Goal: Task Accomplishment & Management: Complete application form

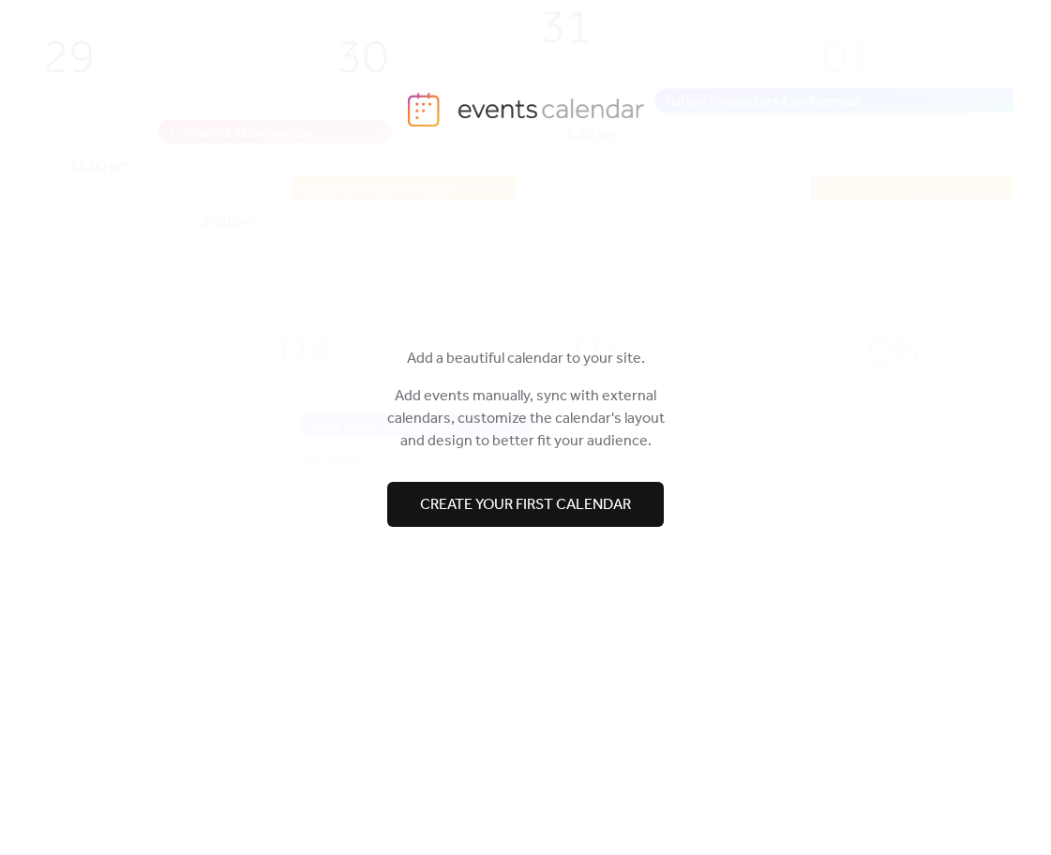
click at [606, 501] on span "Create your first calendar" at bounding box center [525, 505] width 211 height 22
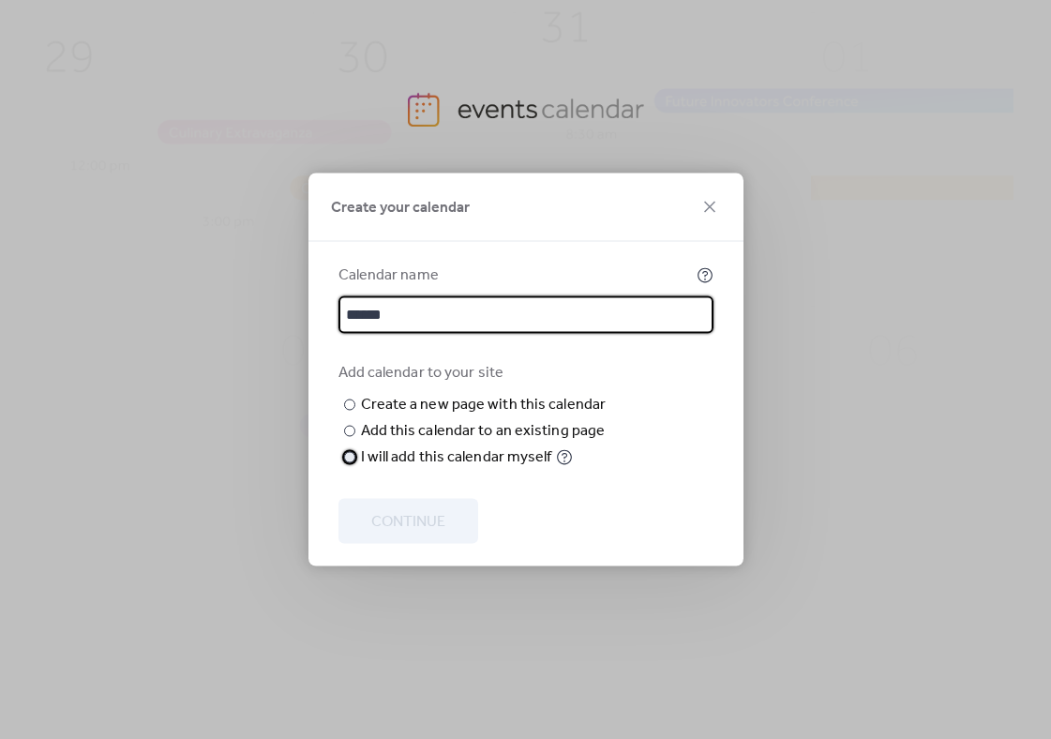
click at [367, 469] on div "I will add this calendar myself" at bounding box center [456, 457] width 191 height 22
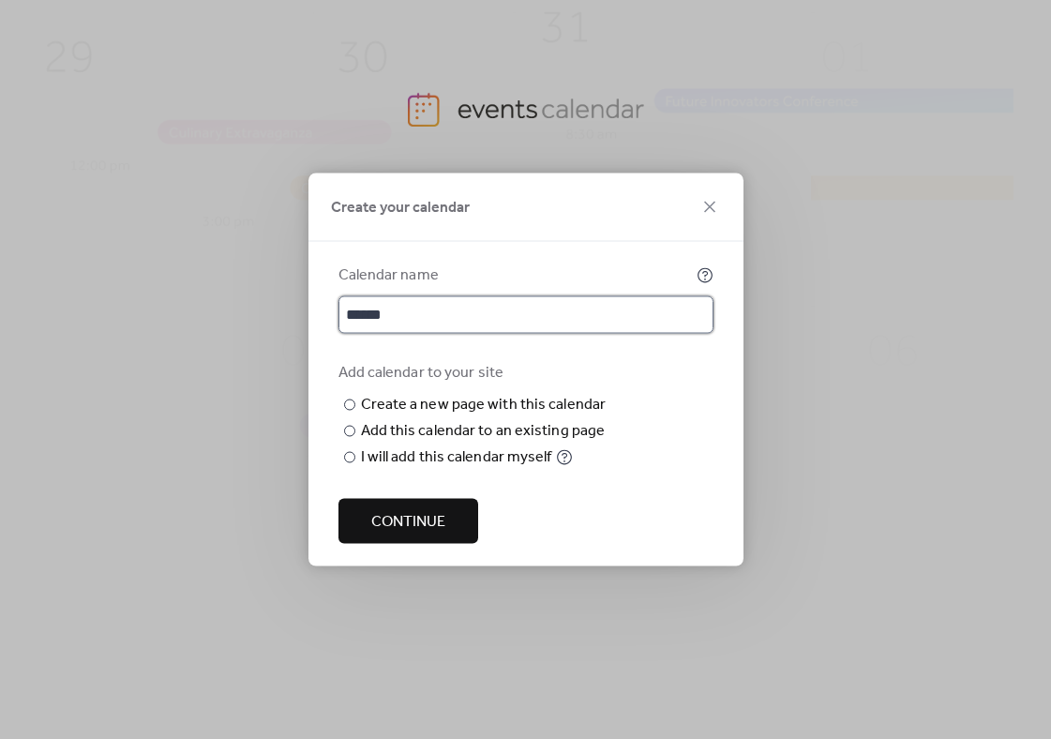
click at [521, 332] on input "******" at bounding box center [525, 314] width 375 height 37
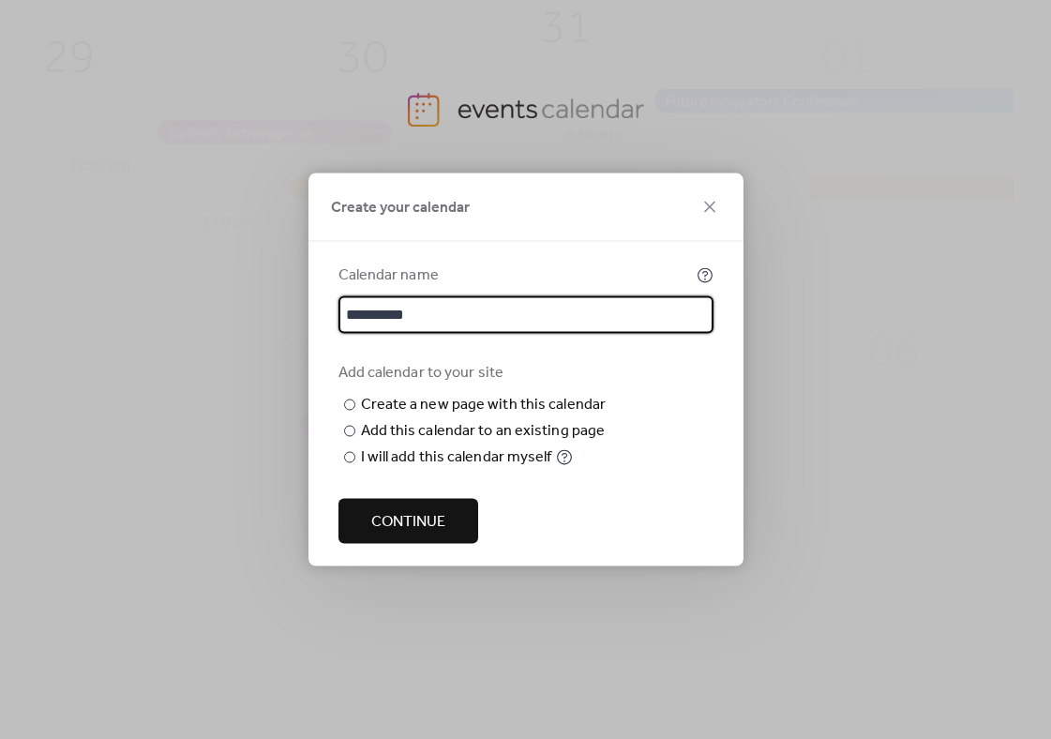
type input "**********"
click at [419, 533] on span "Continue" at bounding box center [408, 522] width 74 height 22
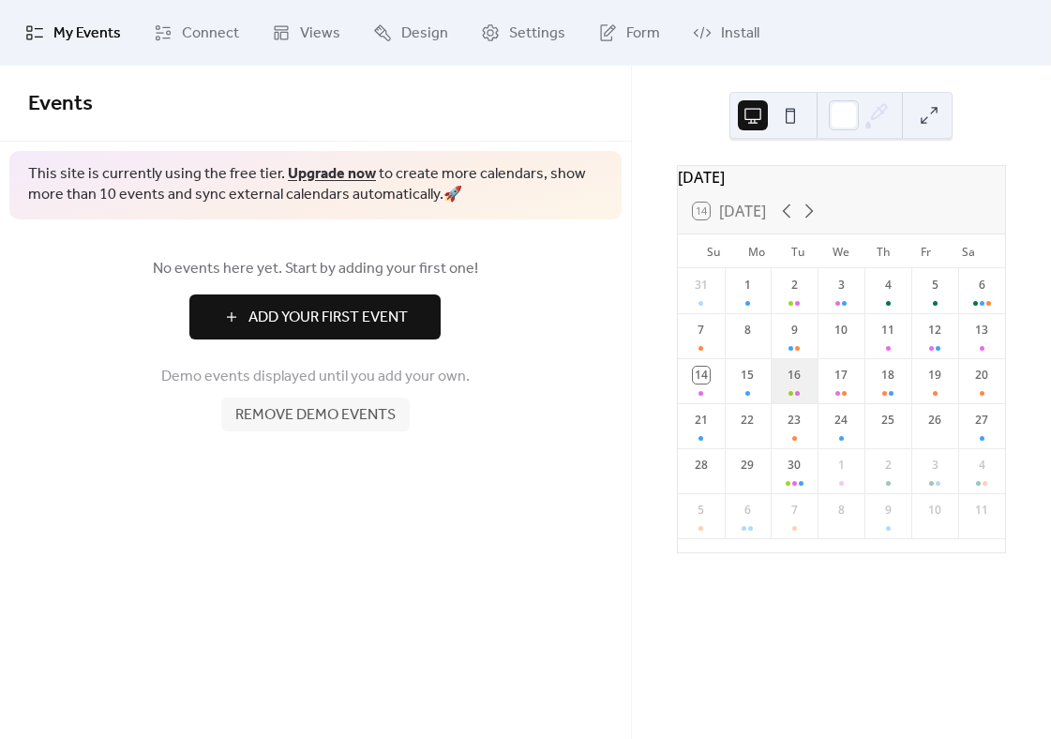
click at [792, 387] on div "16" at bounding box center [794, 380] width 47 height 45
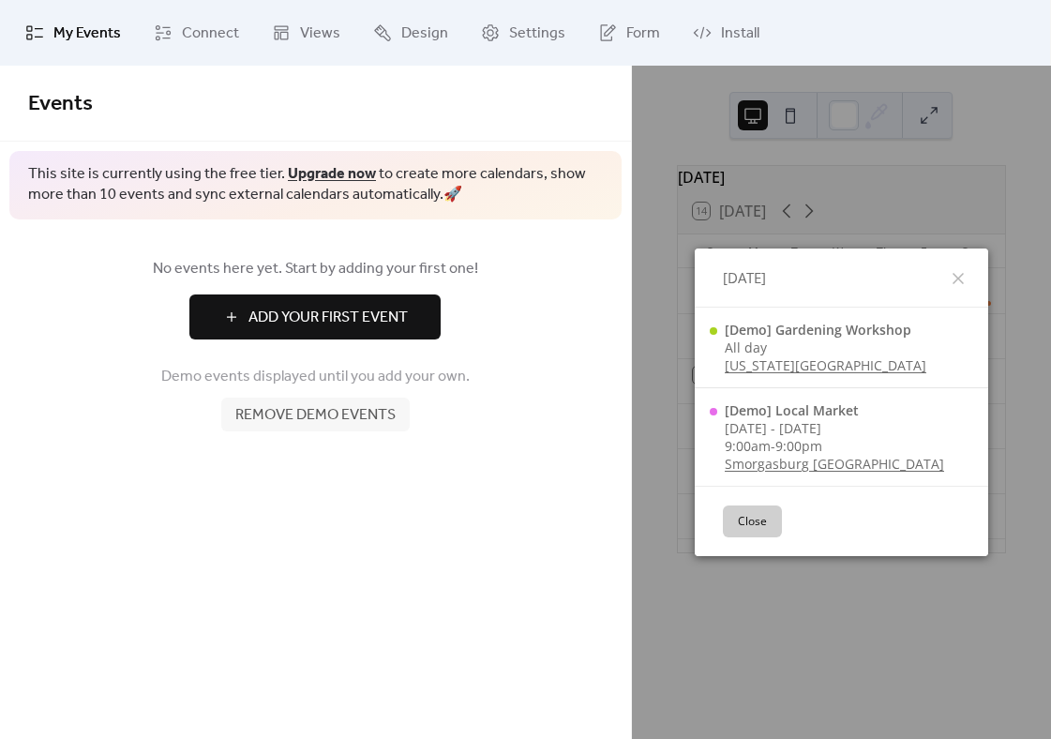
click at [981, 260] on div "[DATE]" at bounding box center [841, 278] width 293 height 60
click at [969, 267] on icon at bounding box center [958, 278] width 22 height 22
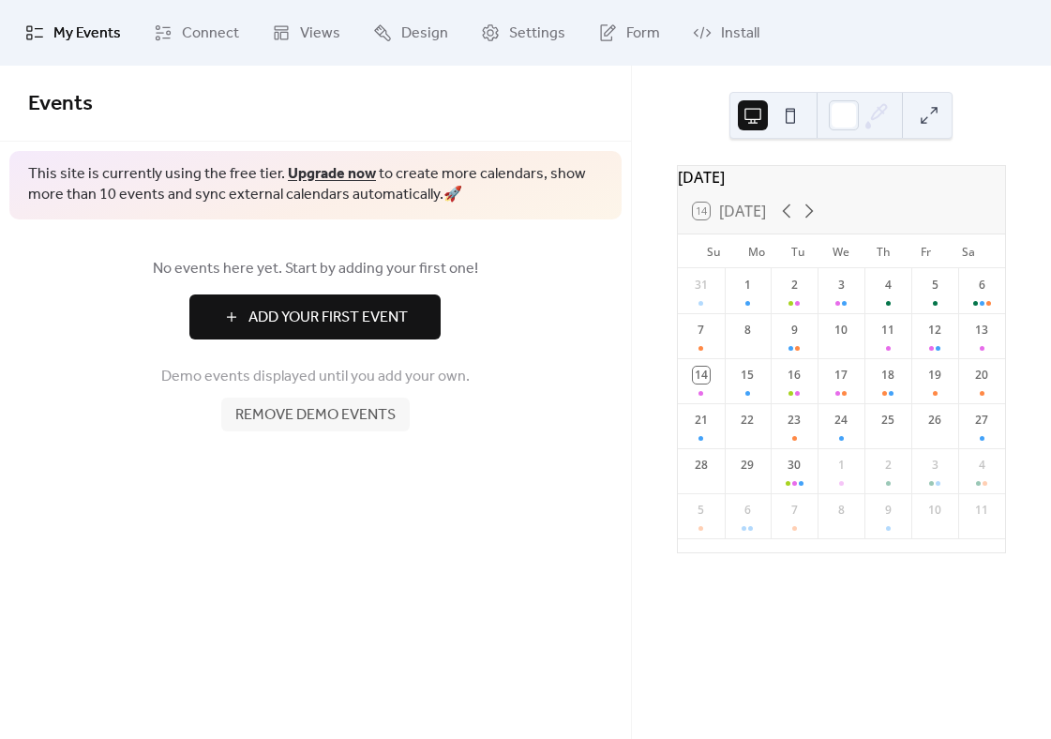
click at [975, 268] on div "Sa" at bounding box center [969, 251] width 42 height 34
click at [353, 401] on button "Remove demo events" at bounding box center [315, 414] width 188 height 34
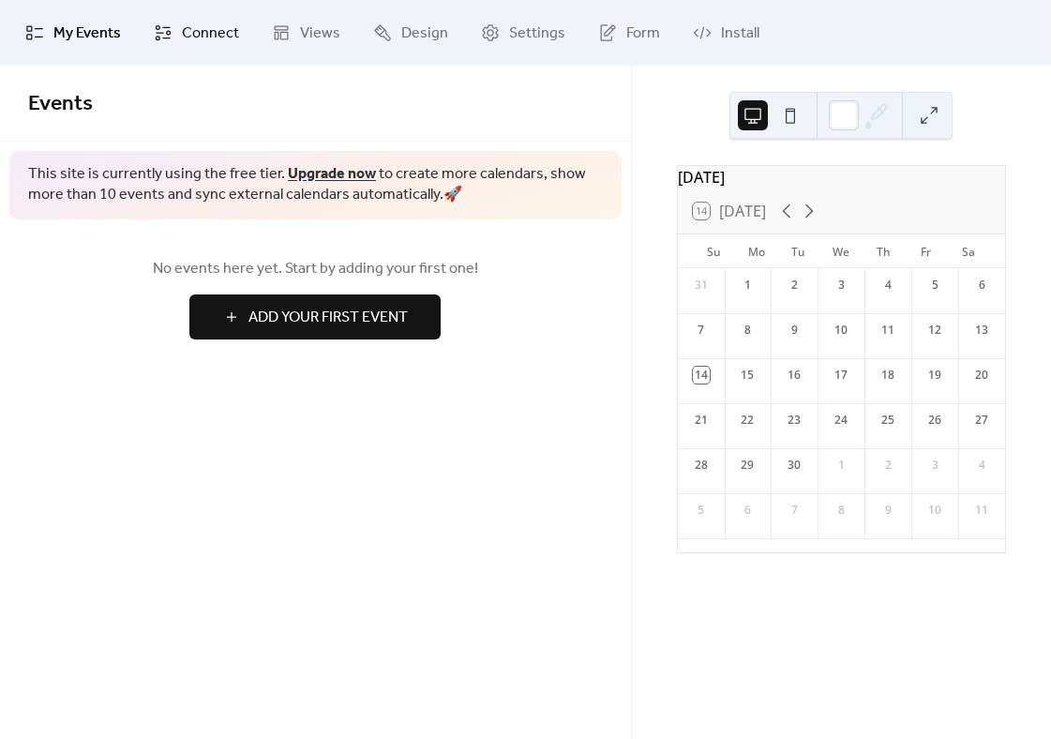
click at [178, 36] on link "Connect" at bounding box center [196, 32] width 113 height 51
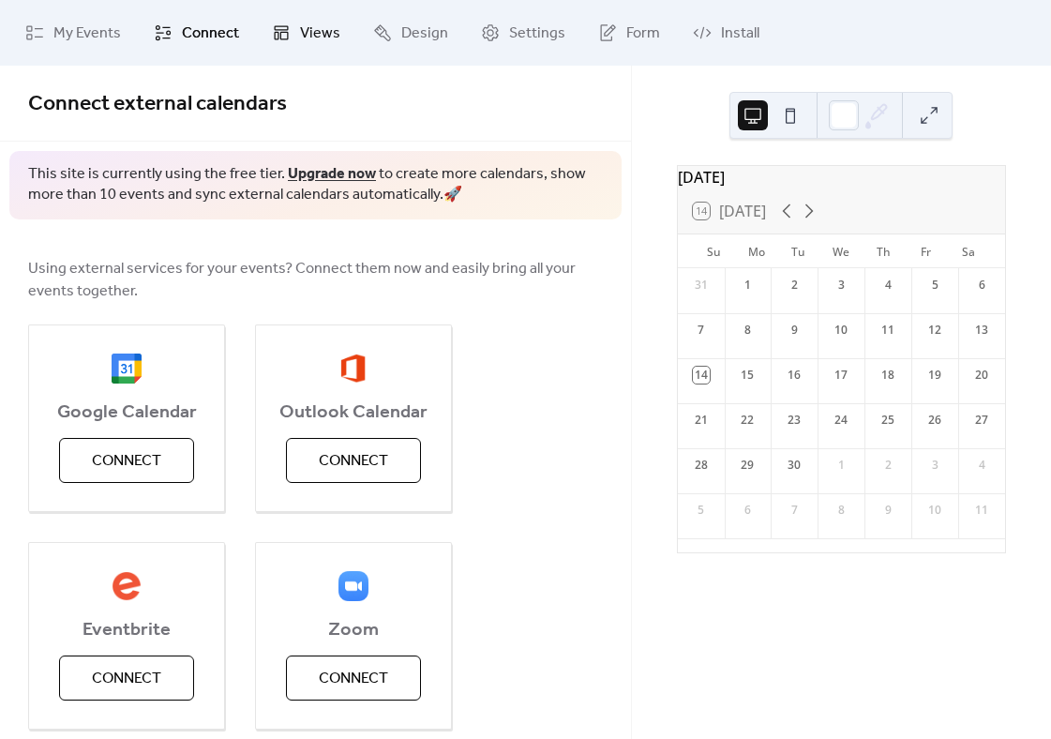
click at [287, 57] on link "Views" at bounding box center [306, 32] width 97 height 51
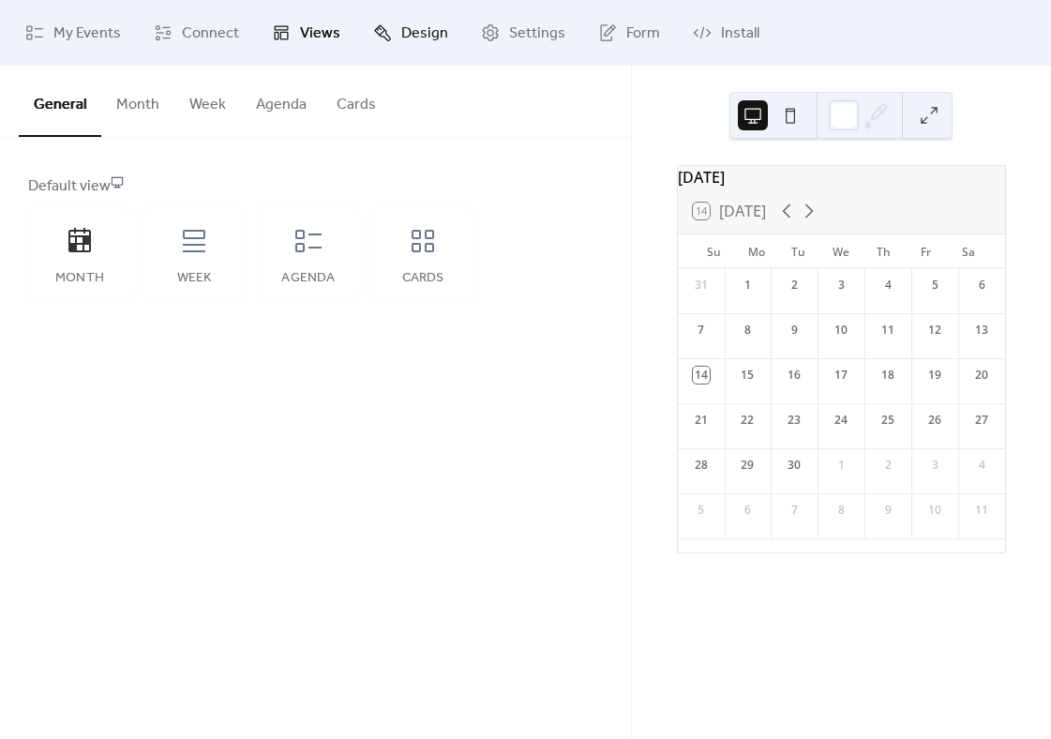
click at [438, 34] on span "Design" at bounding box center [424, 33] width 47 height 22
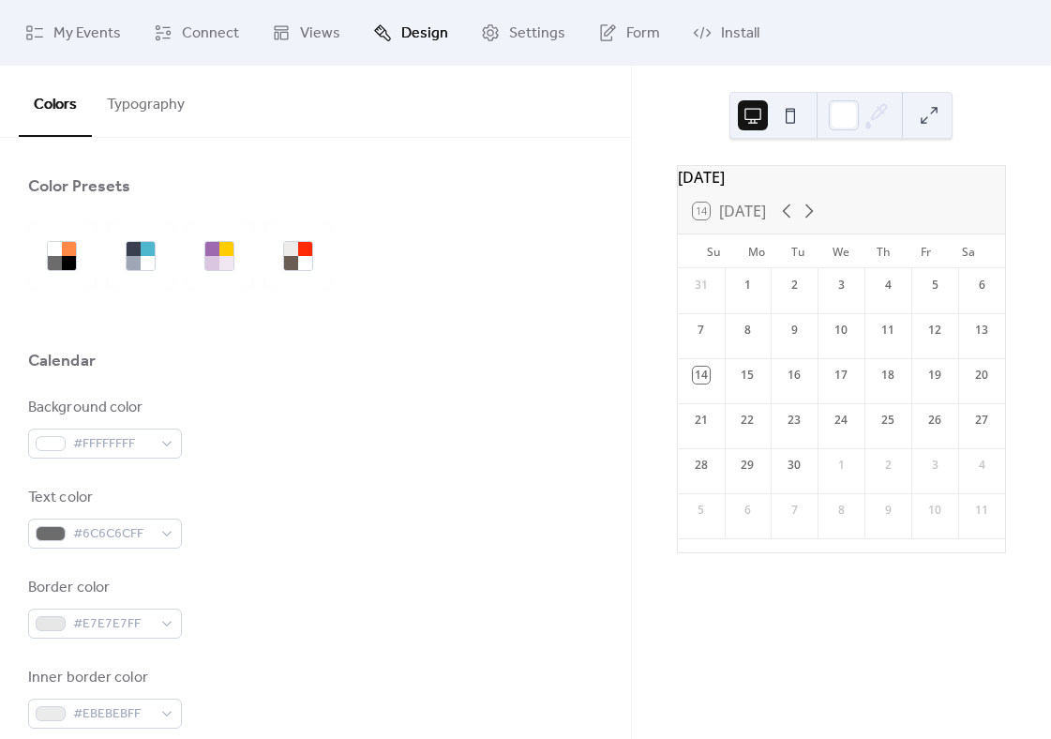
click at [453, 37] on link "Design" at bounding box center [410, 32] width 103 height 51
click at [509, 31] on span "Settings" at bounding box center [537, 33] width 56 height 22
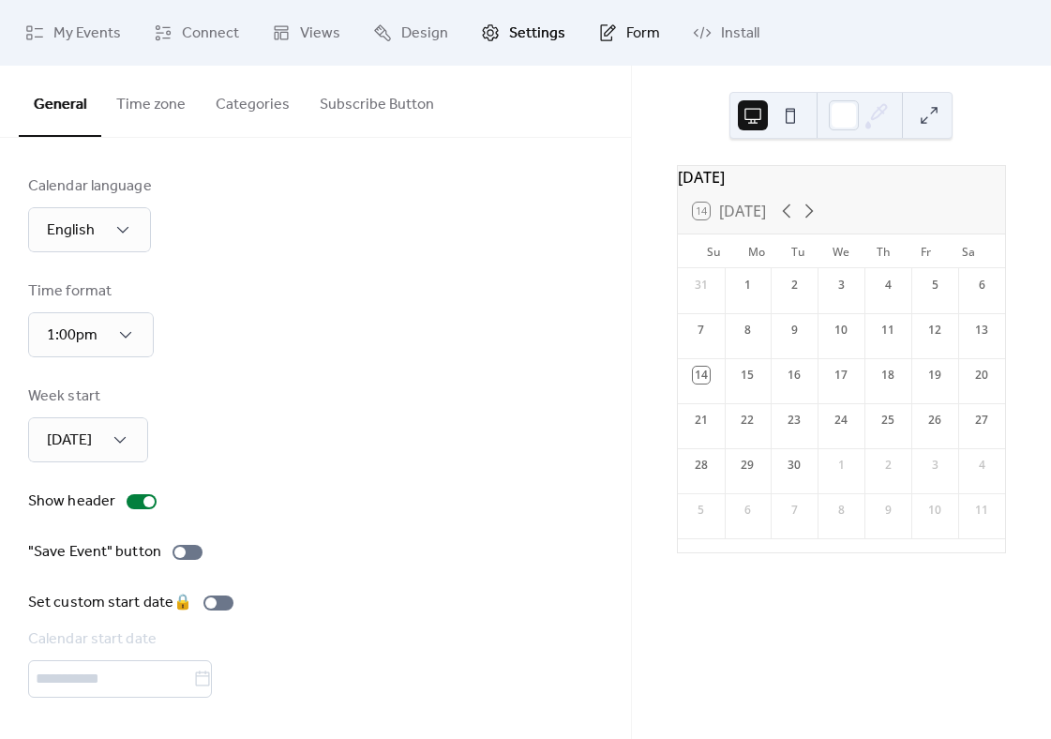
click at [612, 29] on link "Form" at bounding box center [629, 32] width 90 height 51
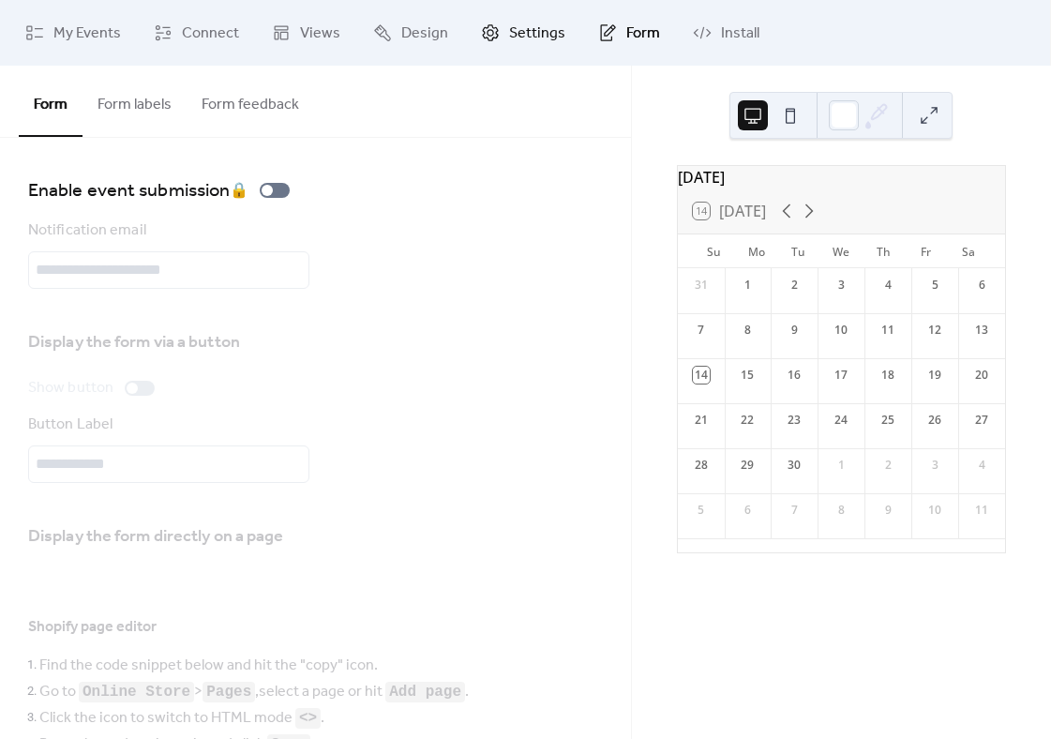
click at [561, 40] on link "Settings" at bounding box center [523, 32] width 112 height 51
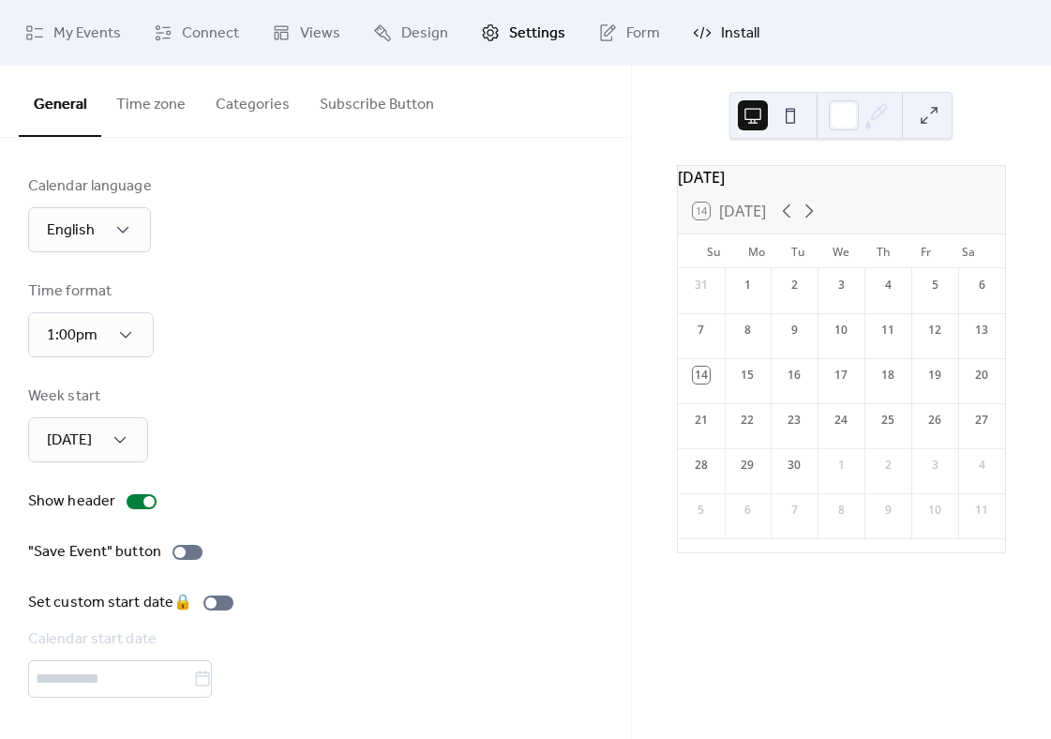
click at [721, 31] on span "Install" at bounding box center [740, 33] width 38 height 22
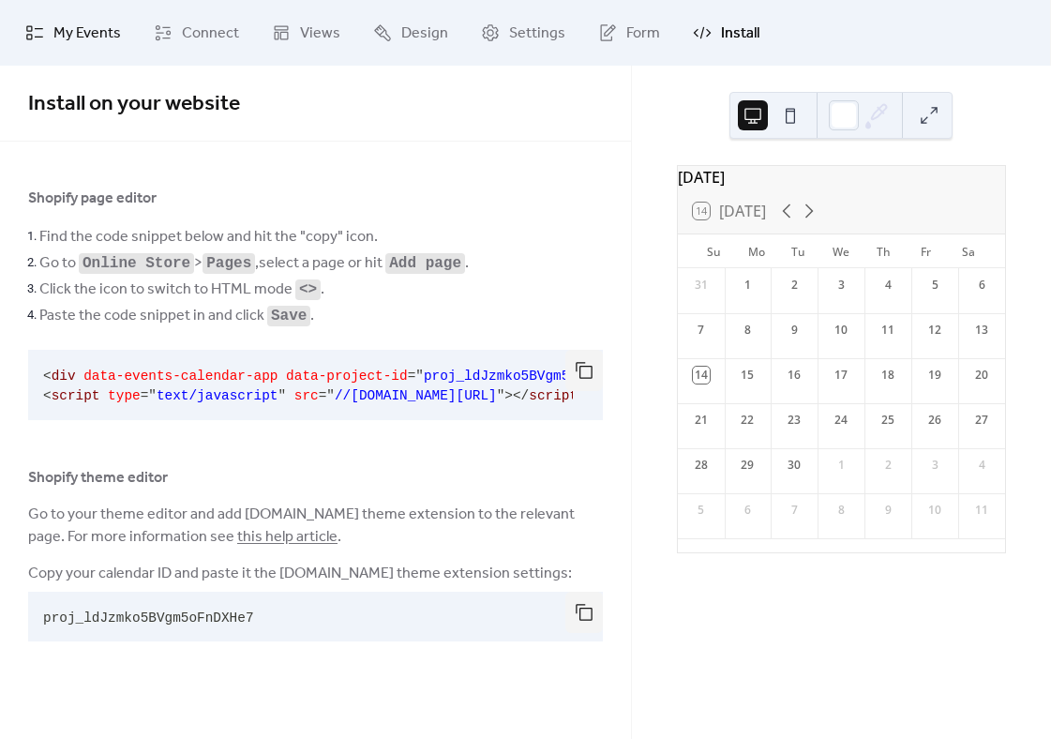
click at [32, 38] on icon at bounding box center [34, 33] width 17 height 14
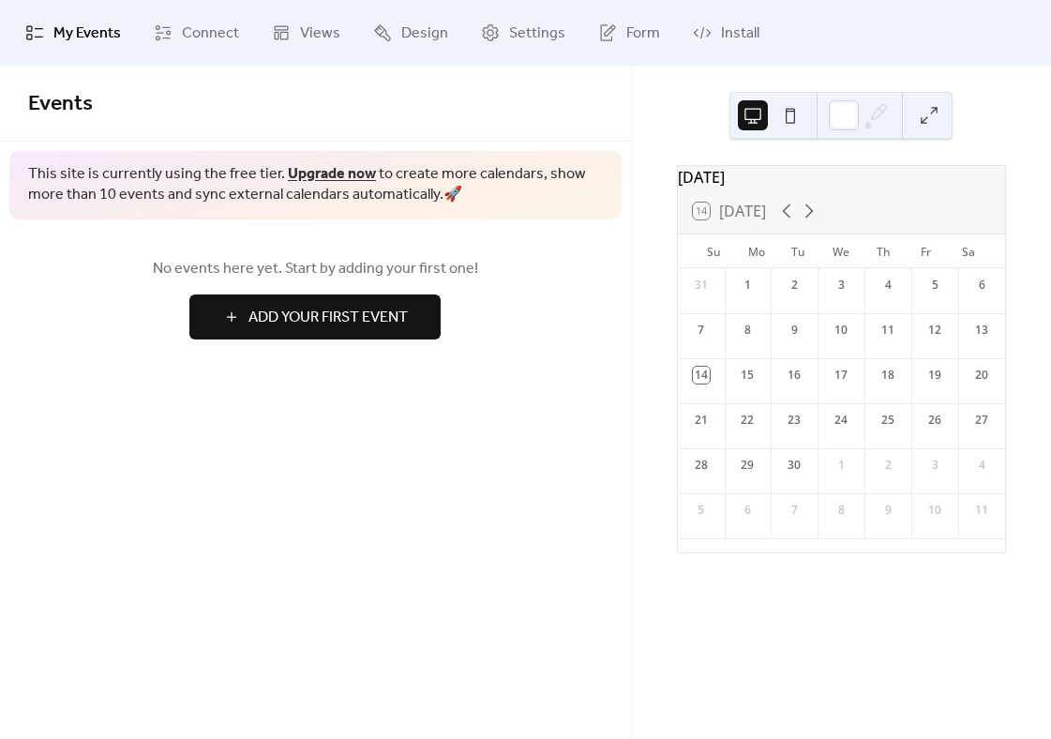
click at [40, 34] on icon at bounding box center [34, 32] width 19 height 19
click at [270, 153] on div "This site is currently using the free tier. Upgrade now to create more calendar…" at bounding box center [315, 185] width 612 height 68
click at [269, 152] on div "This site is currently using the free tier. Upgrade now to create more calendar…" at bounding box center [315, 185] width 612 height 68
click at [751, 383] on div "15" at bounding box center [747, 375] width 17 height 17
click at [756, 383] on div "15" at bounding box center [747, 375] width 17 height 17
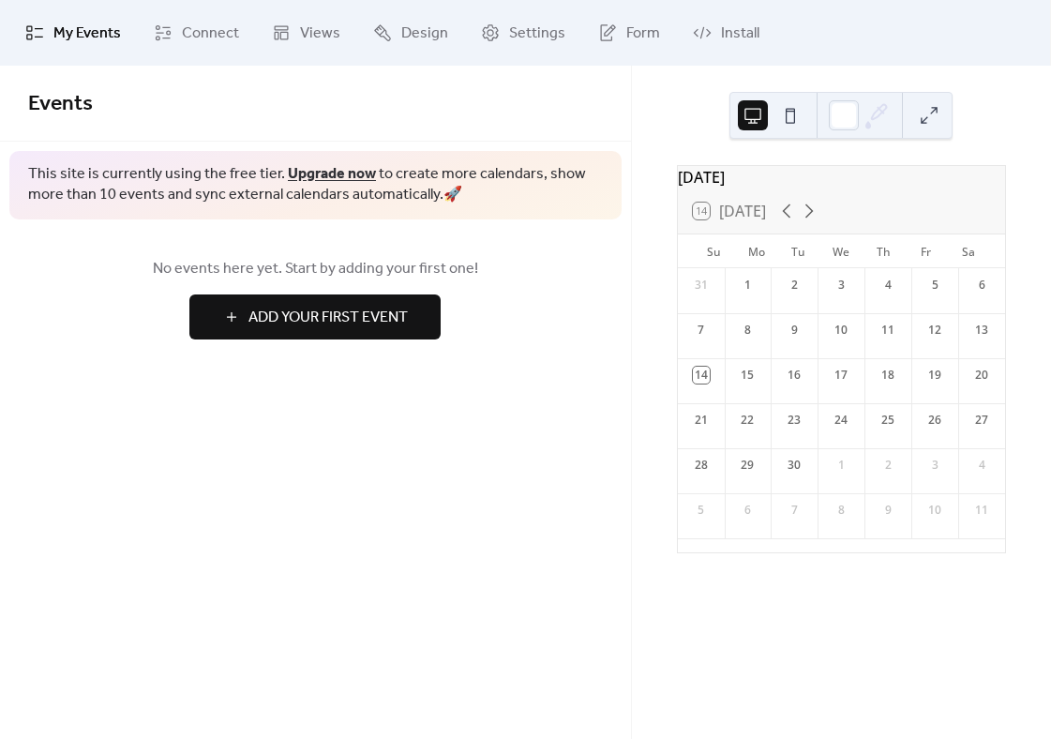
click at [223, 314] on button "Add Your First Event" at bounding box center [314, 316] width 251 height 45
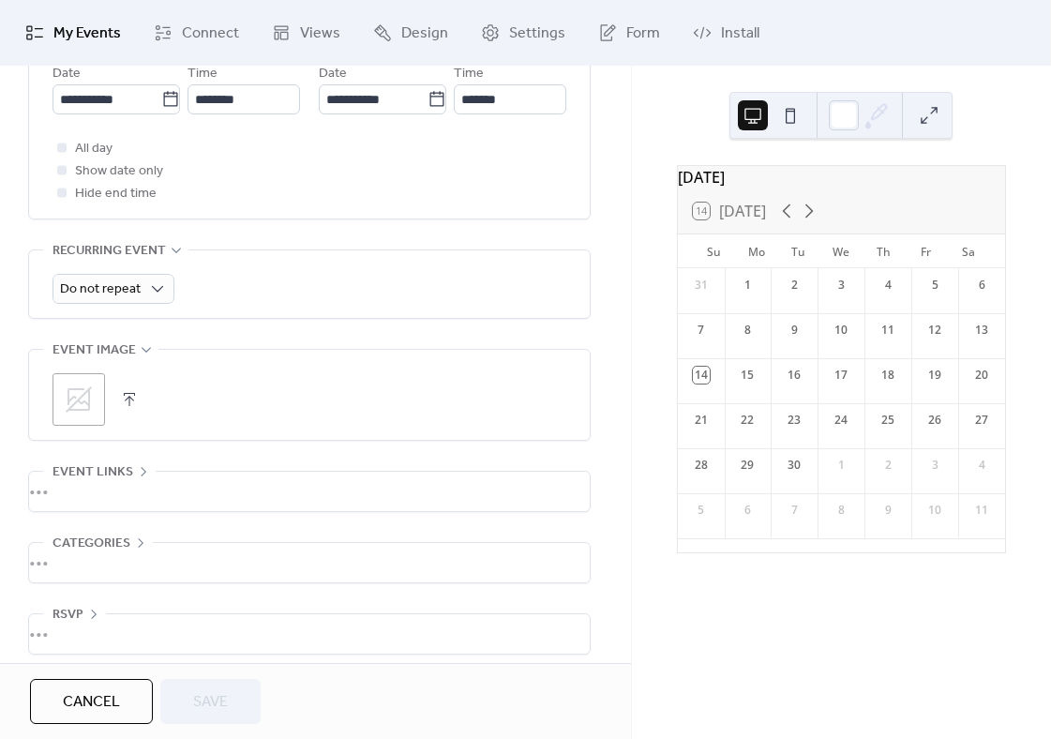
scroll to position [711, 0]
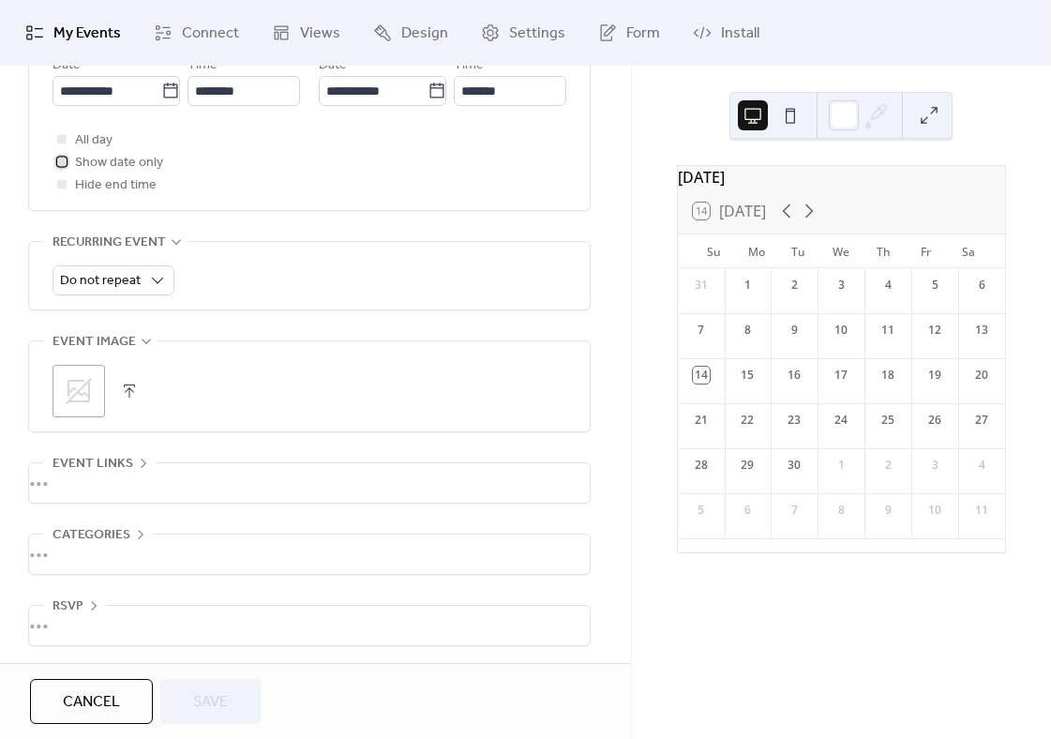
click at [66, 163] on label "Show date only" at bounding box center [107, 162] width 111 height 22
click at [67, 148] on div at bounding box center [61, 138] width 19 height 19
click at [79, 148] on span "All day" at bounding box center [93, 140] width 37 height 22
click at [72, 149] on label "All day" at bounding box center [82, 139] width 60 height 22
click at [62, 143] on div at bounding box center [61, 138] width 9 height 9
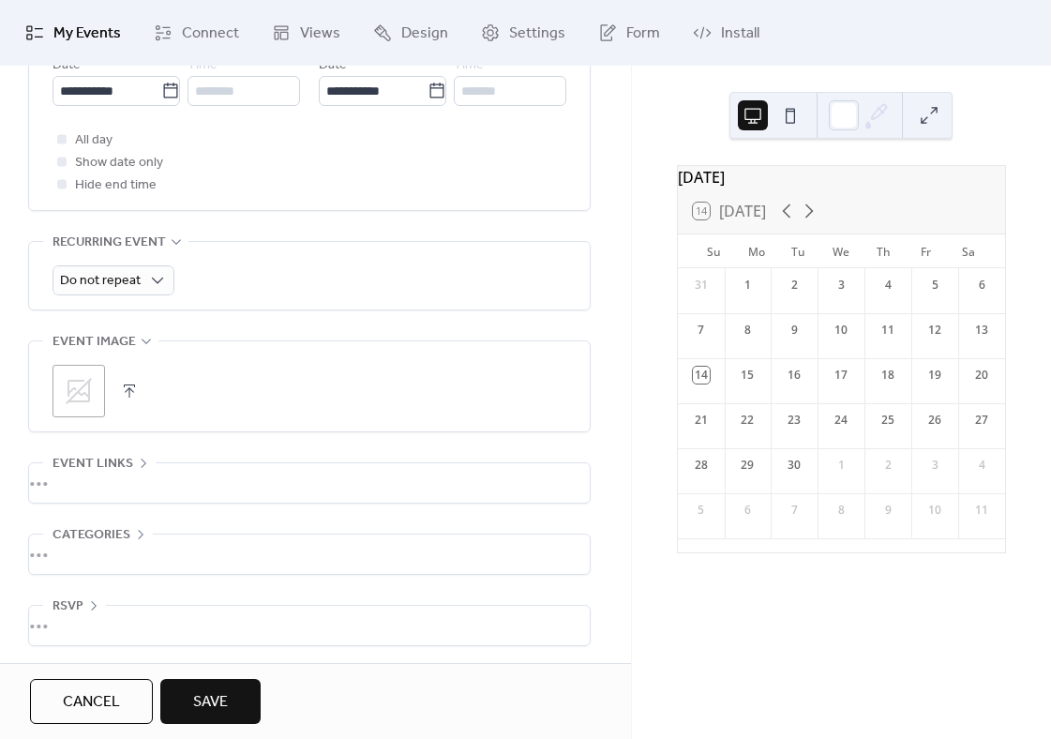
click at [61, 143] on div at bounding box center [61, 138] width 9 height 9
click at [65, 188] on div at bounding box center [61, 183] width 9 height 9
click at [66, 143] on div at bounding box center [61, 138] width 9 height 9
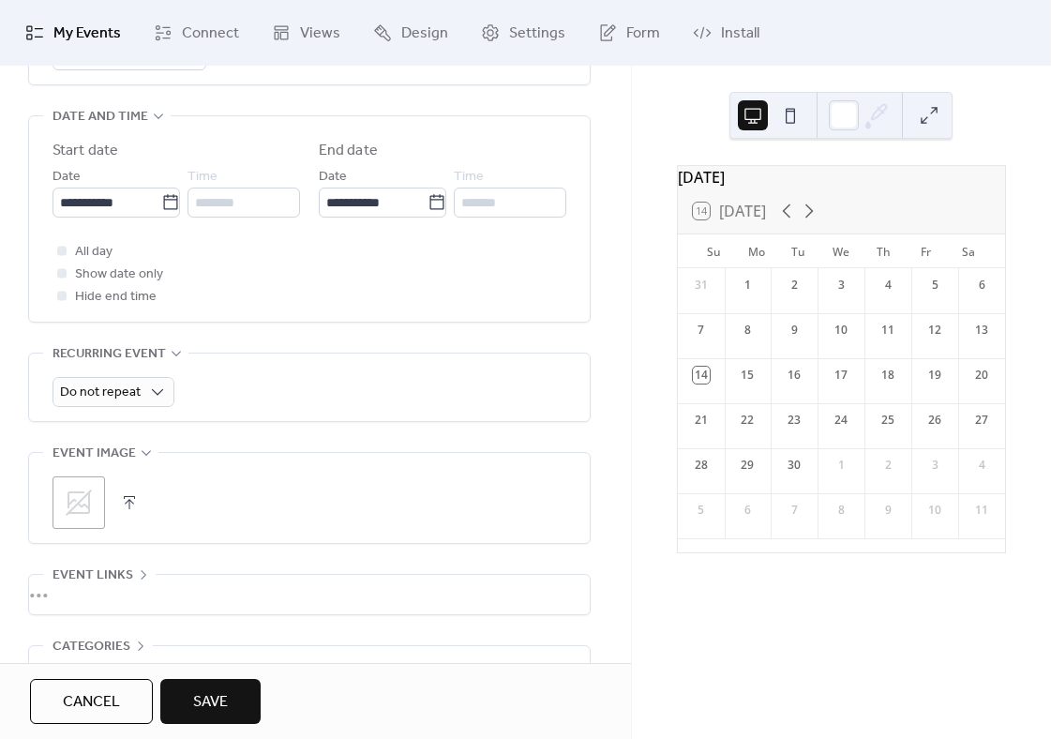
scroll to position [691, 0]
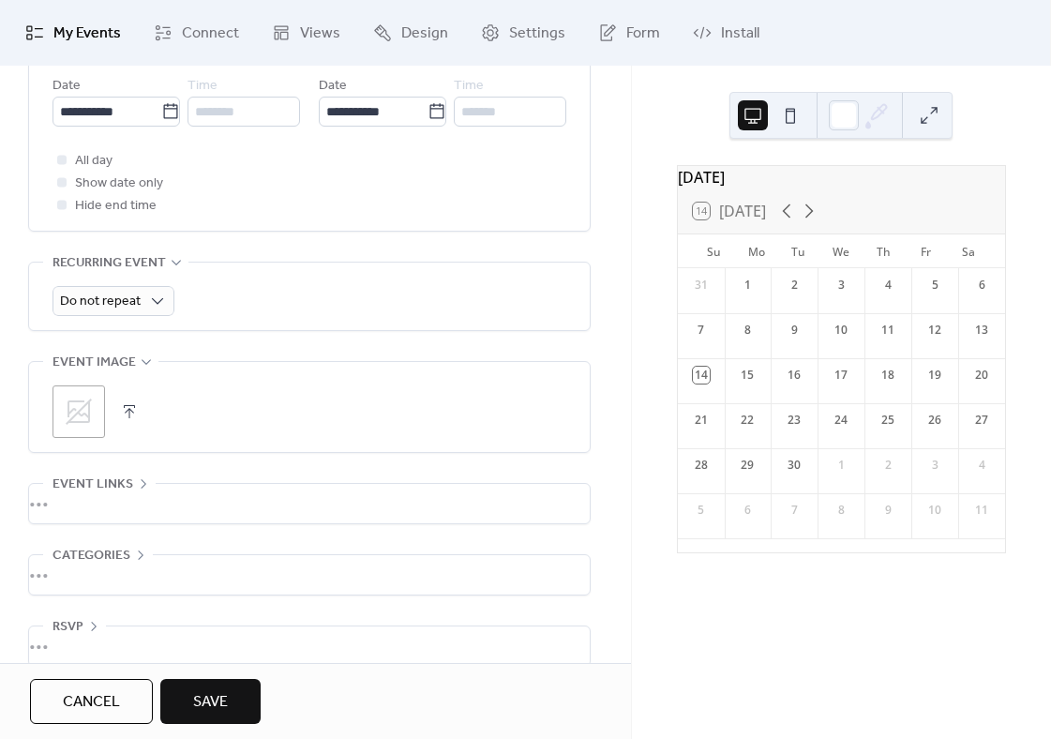
click at [228, 704] on span "Save" at bounding box center [210, 702] width 35 height 22
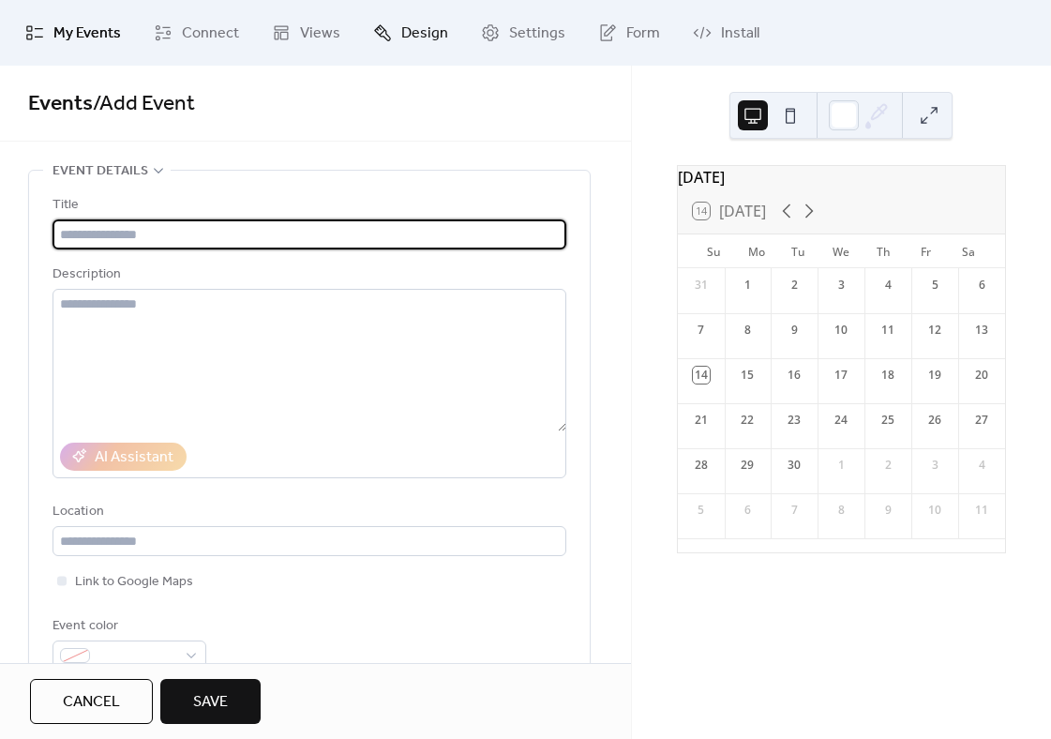
click at [445, 38] on link "Design" at bounding box center [410, 32] width 103 height 51
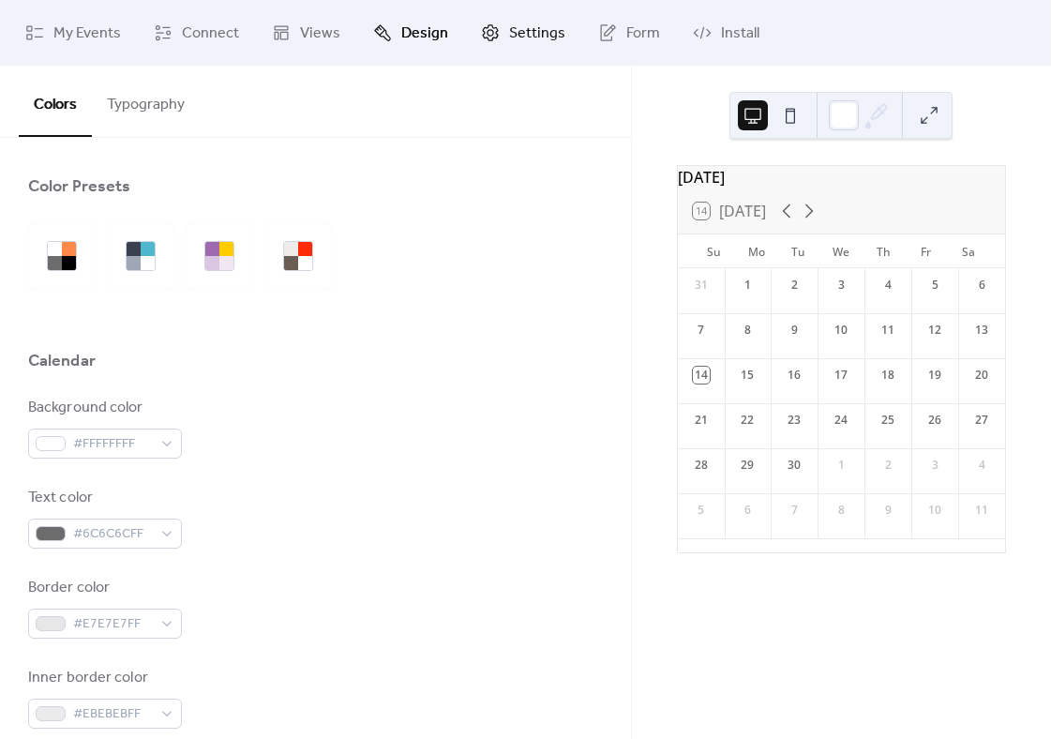
click at [530, 37] on span "Settings" at bounding box center [537, 33] width 56 height 22
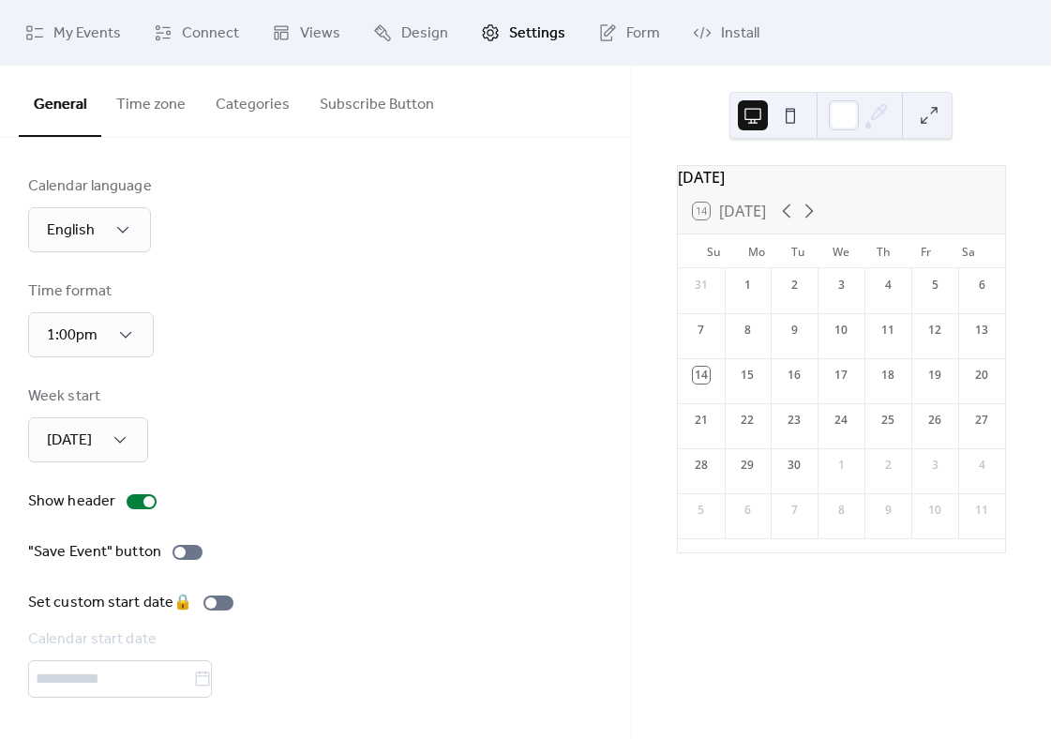
click at [803, 100] on button at bounding box center [790, 115] width 30 height 30
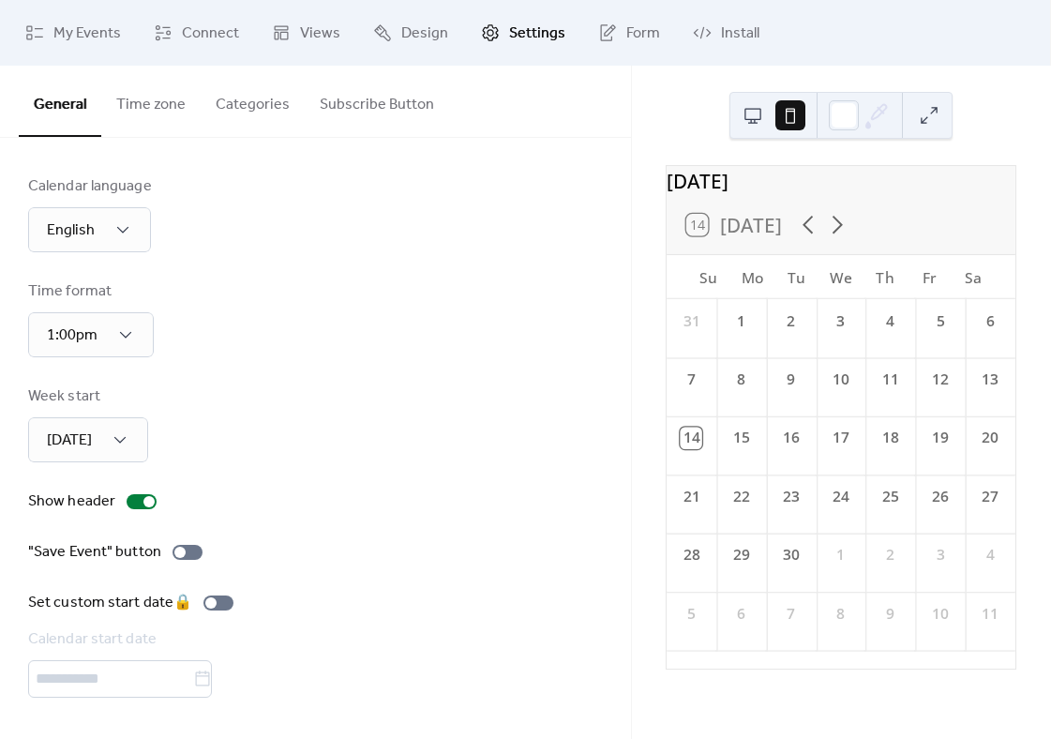
click at [778, 108] on button at bounding box center [790, 115] width 30 height 30
click at [765, 127] on button at bounding box center [753, 115] width 30 height 30
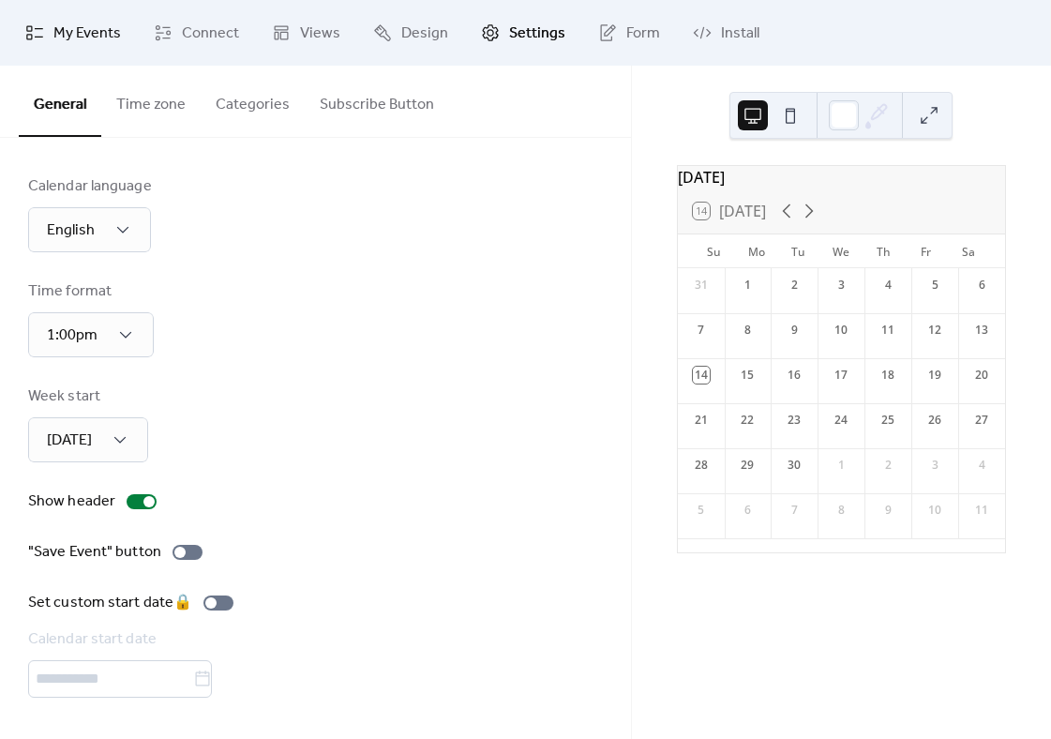
click at [44, 31] on link "My Events" at bounding box center [73, 32] width 124 height 51
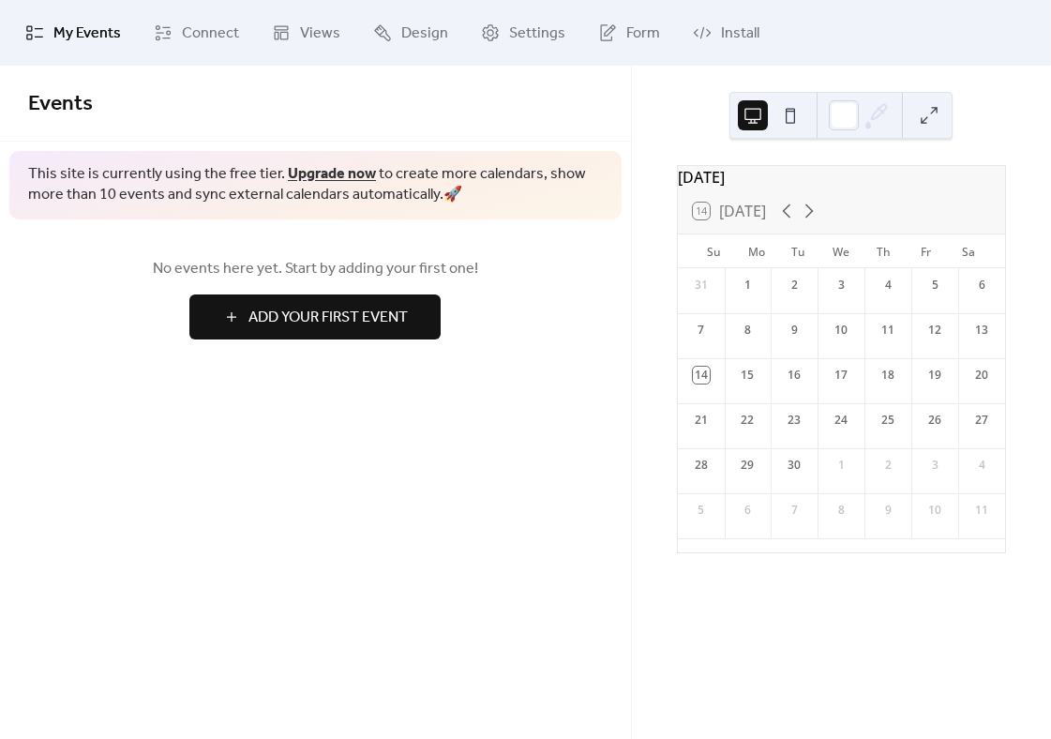
click at [420, 295] on button "Add Your First Event" at bounding box center [314, 316] width 251 height 45
